Goal: Task Accomplishment & Management: Manage account settings

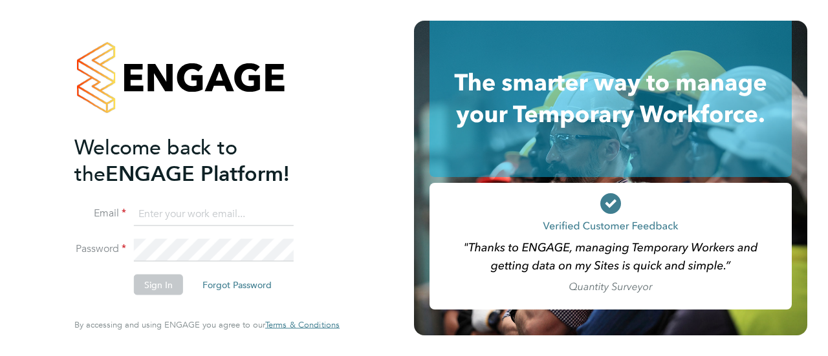
click at [166, 206] on input at bounding box center [214, 213] width 160 height 23
type input "[PERSON_NAME][EMAIL_ADDRESS][PERSON_NAME][DOMAIN_NAME]"
click at [158, 285] on button "Sign In" at bounding box center [158, 285] width 49 height 21
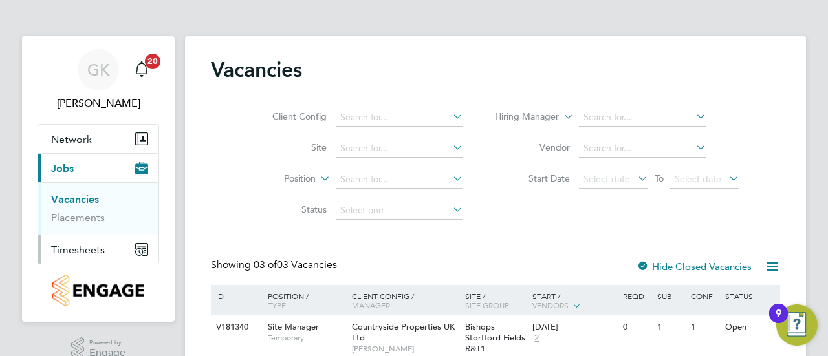
click at [69, 246] on span "Timesheets" at bounding box center [78, 250] width 54 height 12
click at [89, 230] on link "Timesheets" at bounding box center [78, 228] width 54 height 12
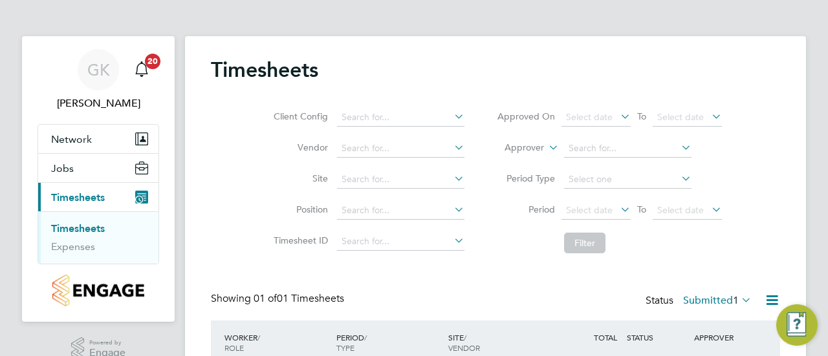
scroll to position [32, 112]
click at [810, 211] on div "GK George King Notifications 20 Applications: Network Team Members Sites Jobs V…" at bounding box center [414, 227] width 828 height 455
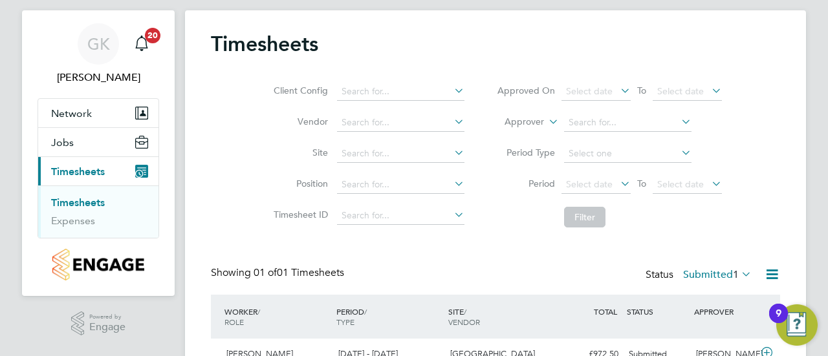
scroll to position [97, 0]
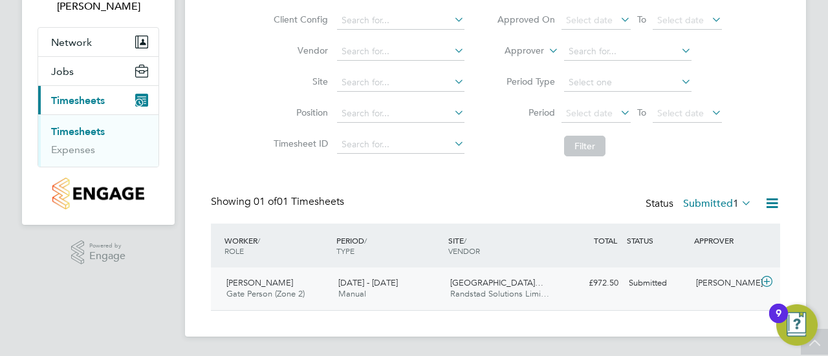
click at [768, 281] on icon at bounding box center [767, 282] width 16 height 10
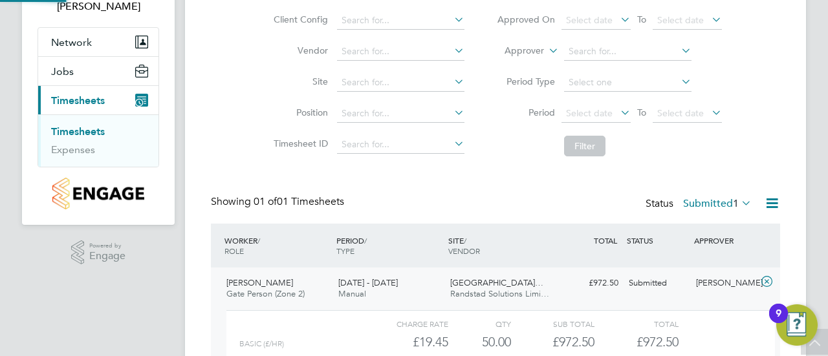
scroll to position [22, 126]
click at [795, 262] on div "Timesheets Client Config Vendor Site Position Timesheet ID Approved On Select d…" at bounding box center [495, 197] width 621 height 517
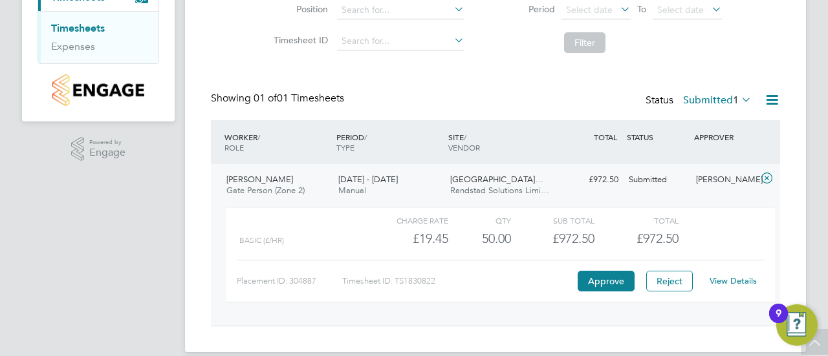
scroll to position [200, 0]
click at [613, 279] on button "Approve" at bounding box center [605, 281] width 57 height 21
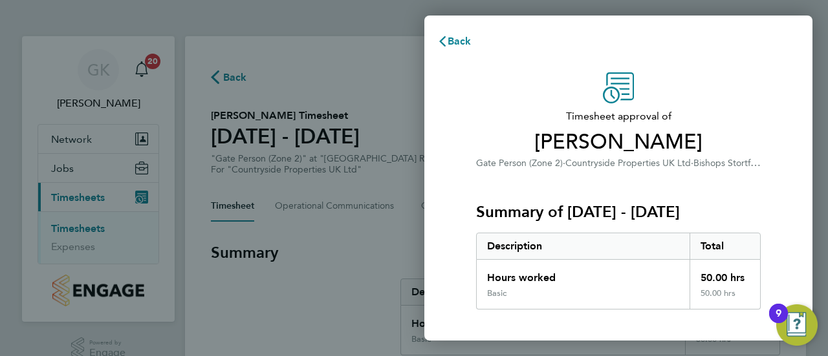
click at [768, 124] on div "Timesheet approval of Florin Stoica Gate Person (Zone 2) · Countryside Properti…" at bounding box center [618, 330] width 316 height 516
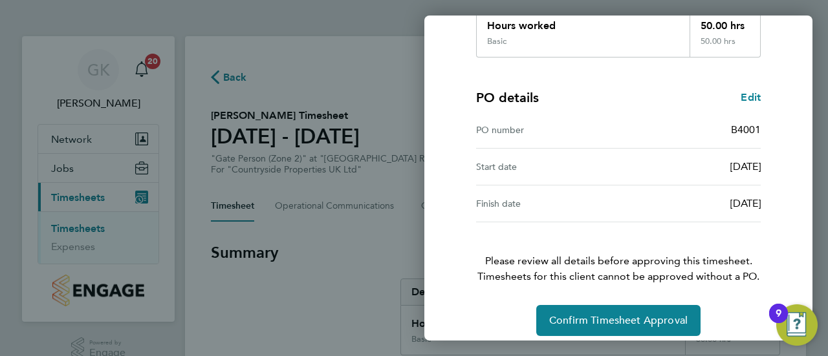
scroll to position [261, 0]
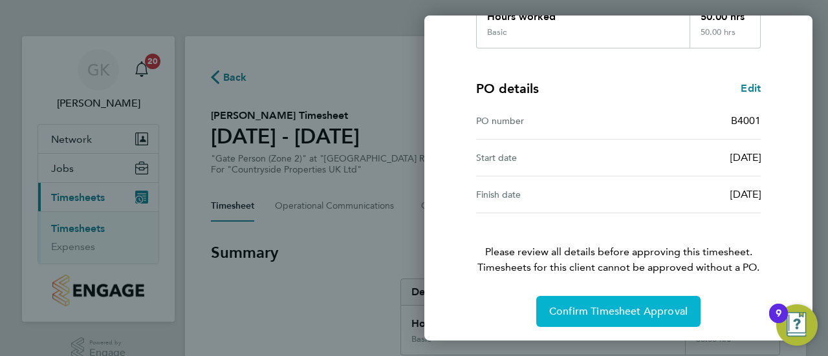
click at [615, 313] on span "Confirm Timesheet Approval" at bounding box center [618, 311] width 138 height 13
